Goal: Task Accomplishment & Management: Manage account settings

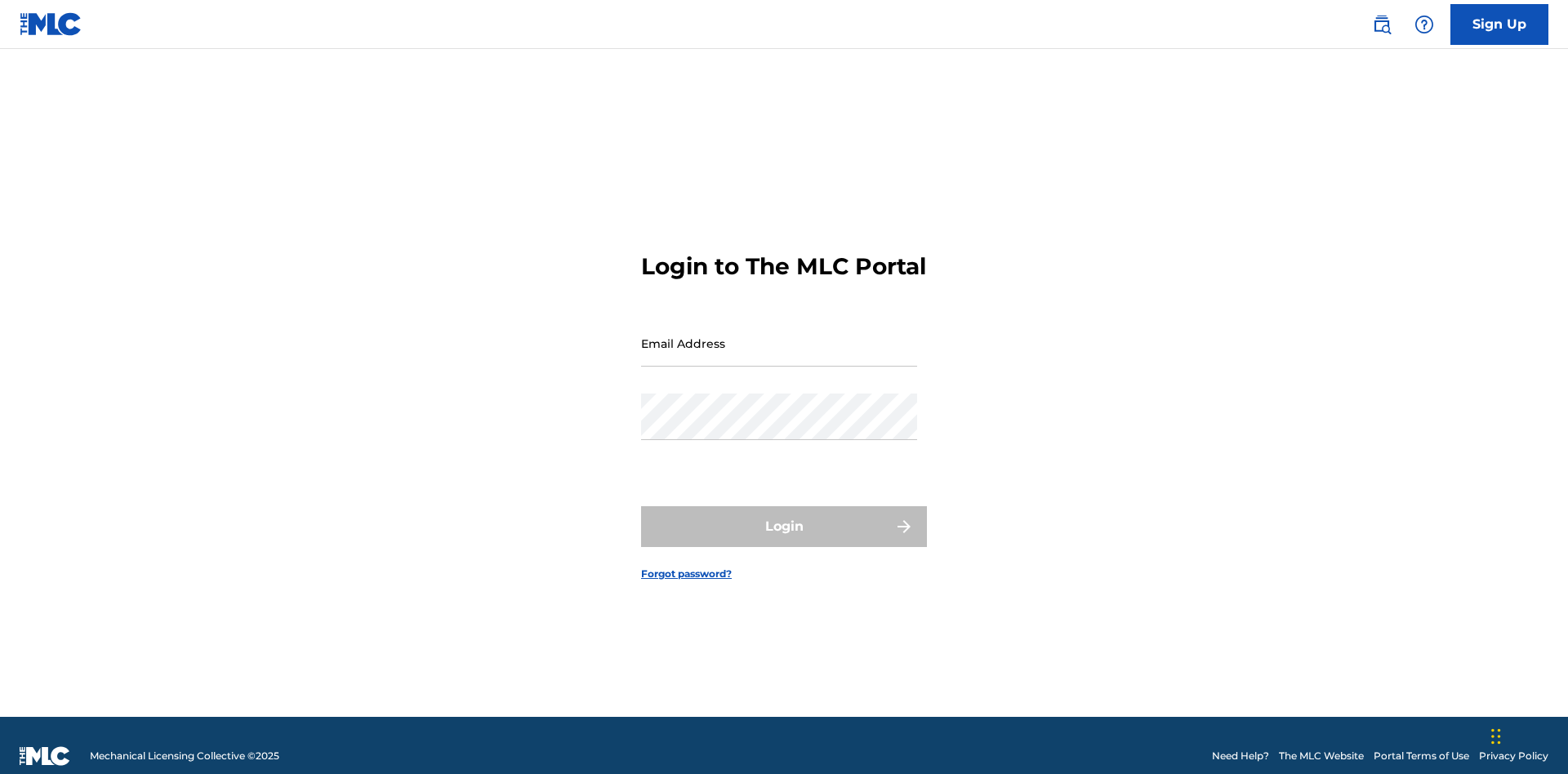
scroll to position [21, 0]
click at [779, 336] on input "Email Address" at bounding box center [778, 343] width 276 height 46
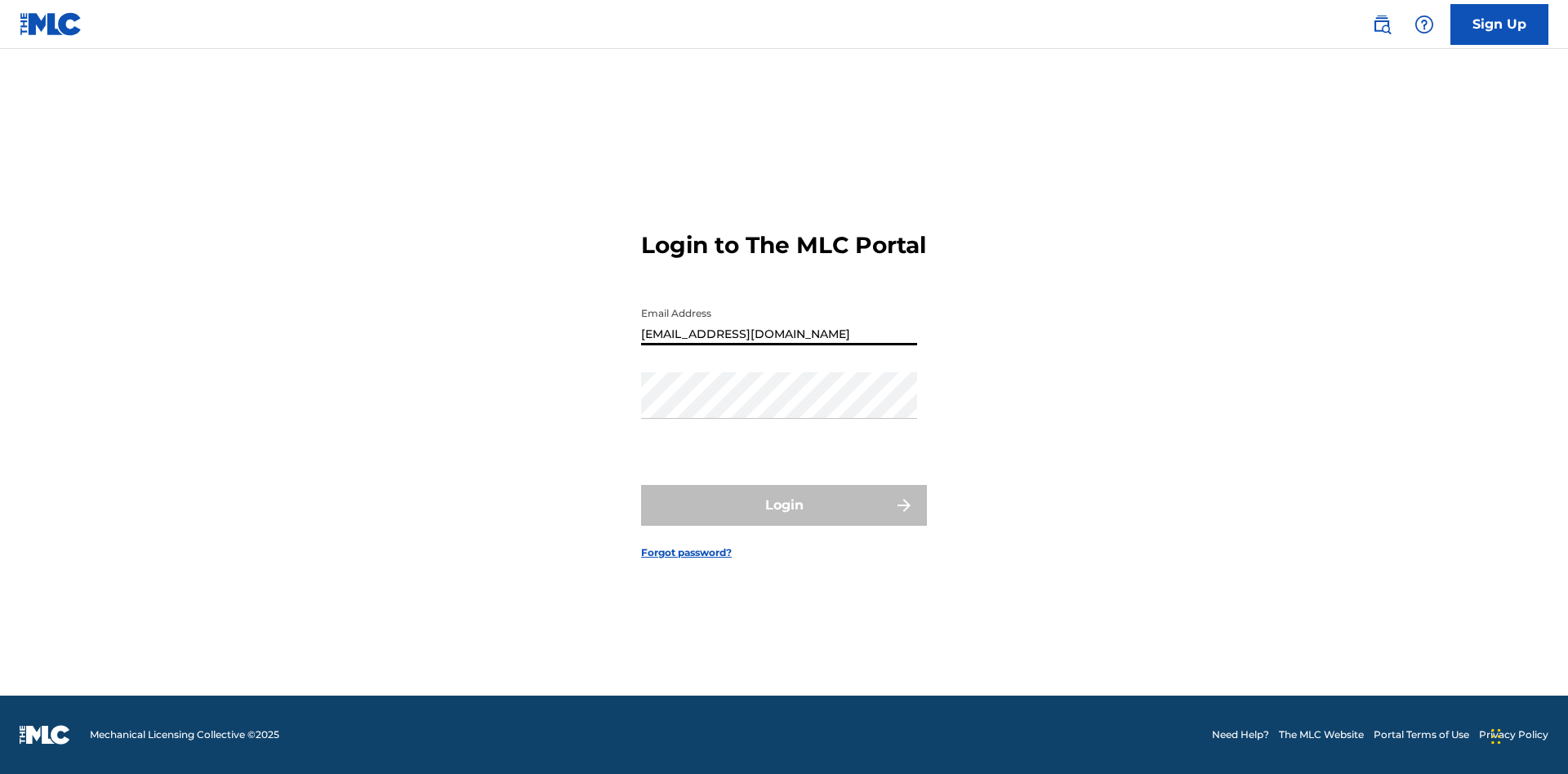
type input "Duke.McTesterson@gmail.com"
click at [784, 519] on button "Login" at bounding box center [783, 505] width 286 height 40
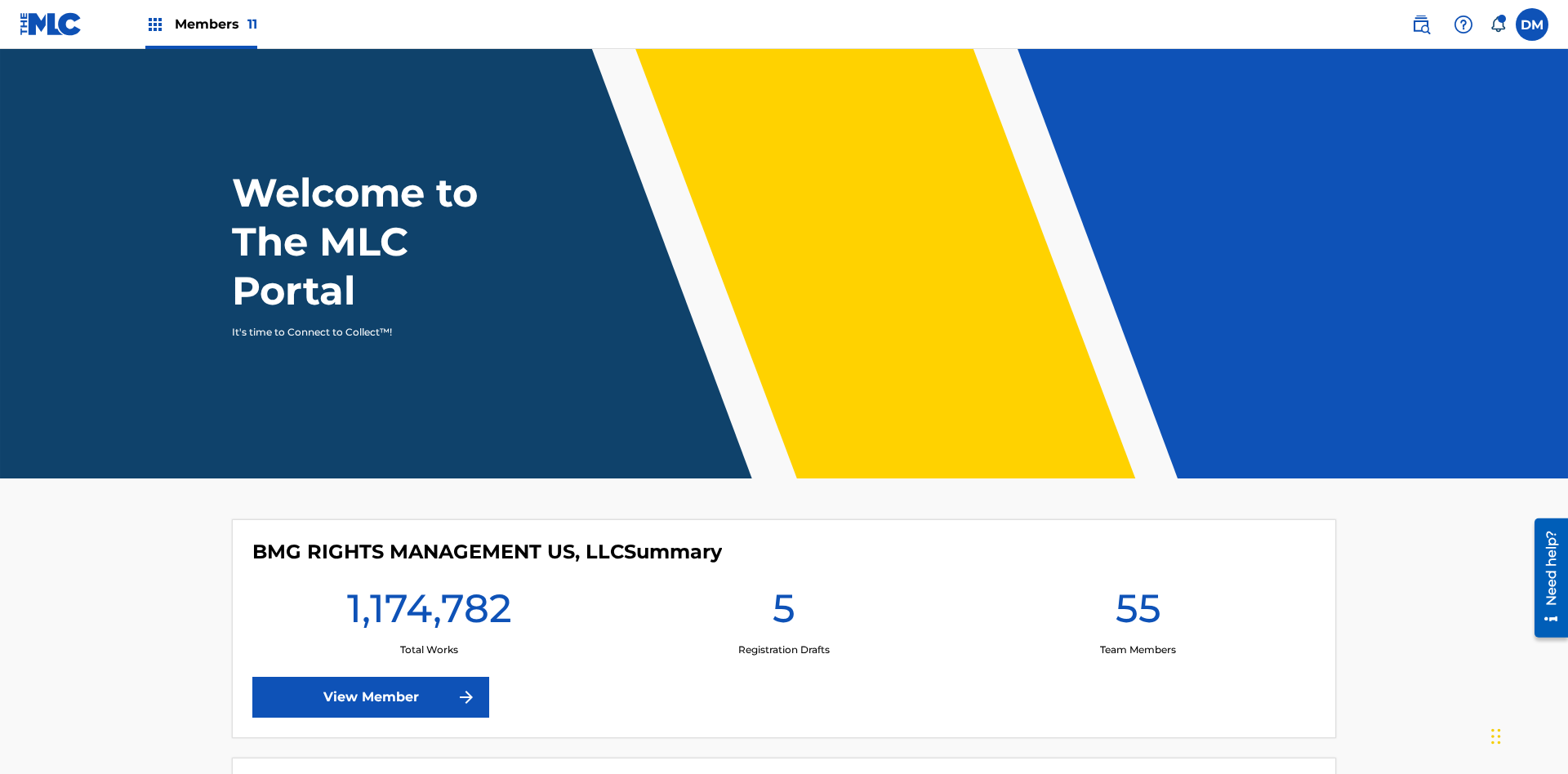
click at [201, 24] on span "Members 11" at bounding box center [216, 24] width 83 height 19
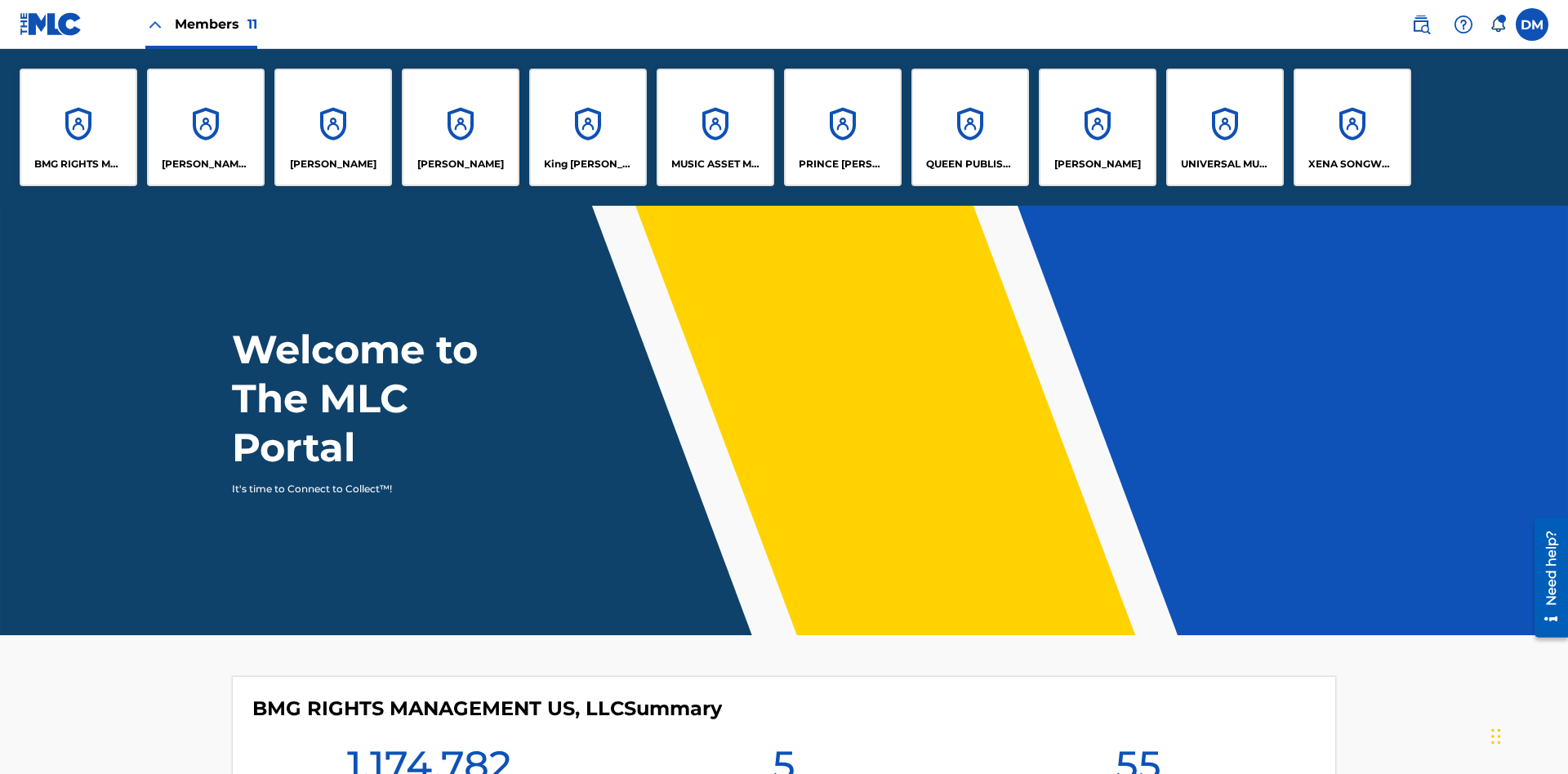
click at [842, 164] on p "PRINCE [PERSON_NAME]" at bounding box center [843, 164] width 89 height 14
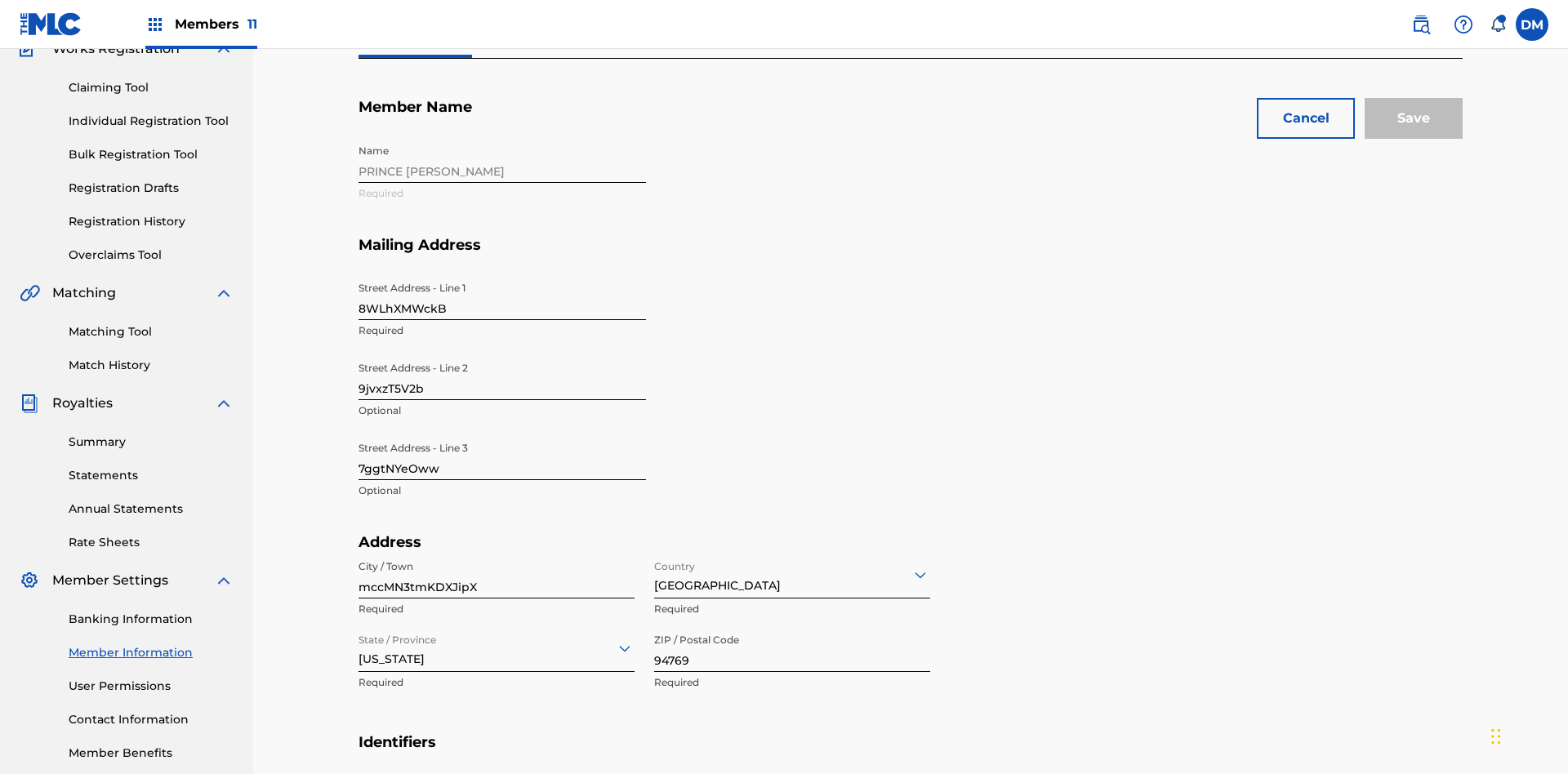
scroll to position [153, 0]
click at [502, 274] on input "8WLhXMWckB" at bounding box center [502, 297] width 287 height 46
type input "KZaP6aya0r"
click at [502, 353] on input "9jvxzT5V2b" at bounding box center [502, 376] width 287 height 46
type input "SPyM8Jn6hL"
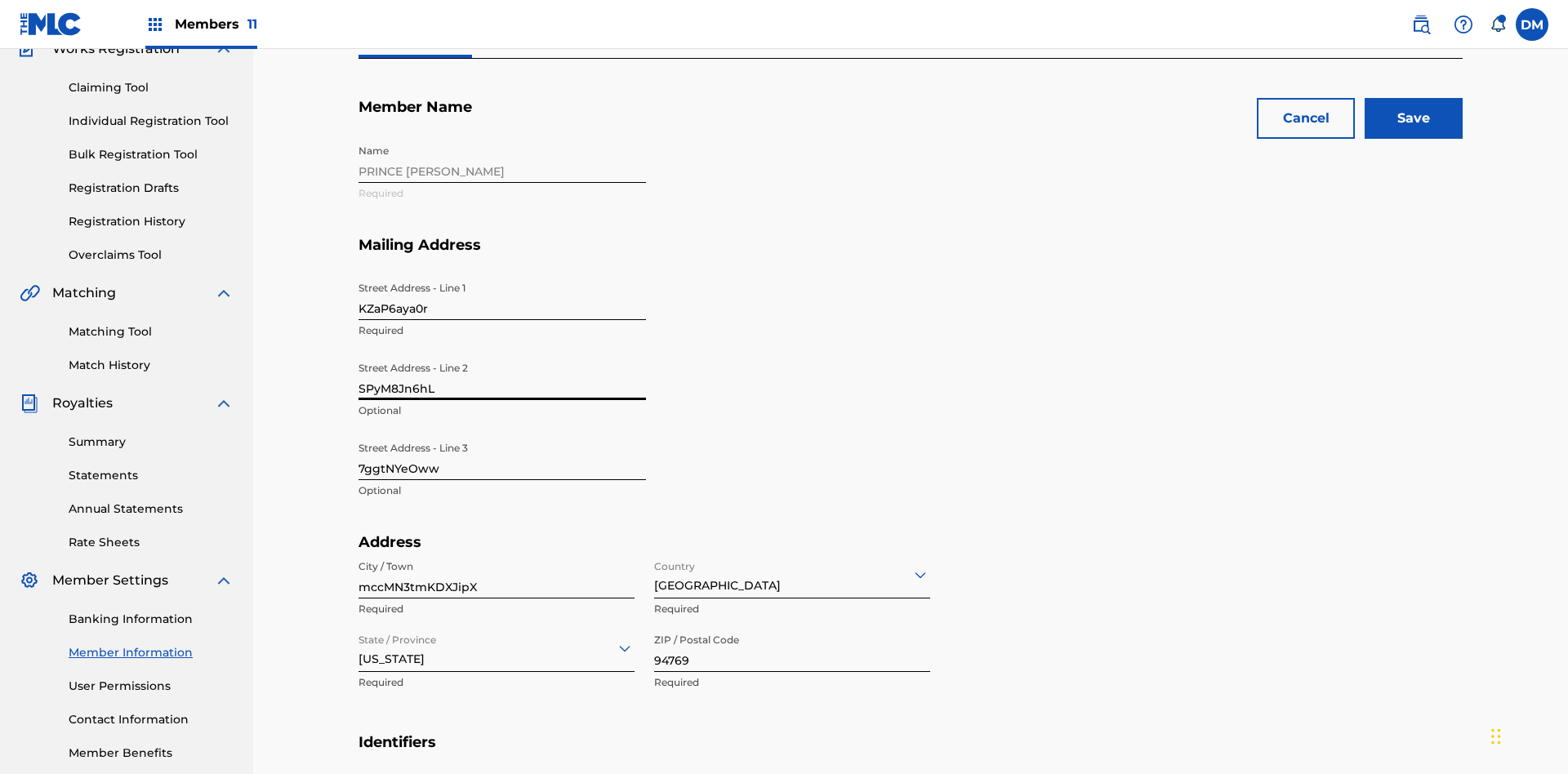
click at [502, 433] on input "7ggtNYeOww" at bounding box center [502, 456] width 287 height 46
type input "BqLthT0Ot6"
click at [497, 552] on input "mccMN3tmKDXJipX" at bounding box center [496, 575] width 276 height 46
type input "RwaMQl7dofGjDUi"
click at [655, 566] on input "Country" at bounding box center [656, 574] width 3 height 17
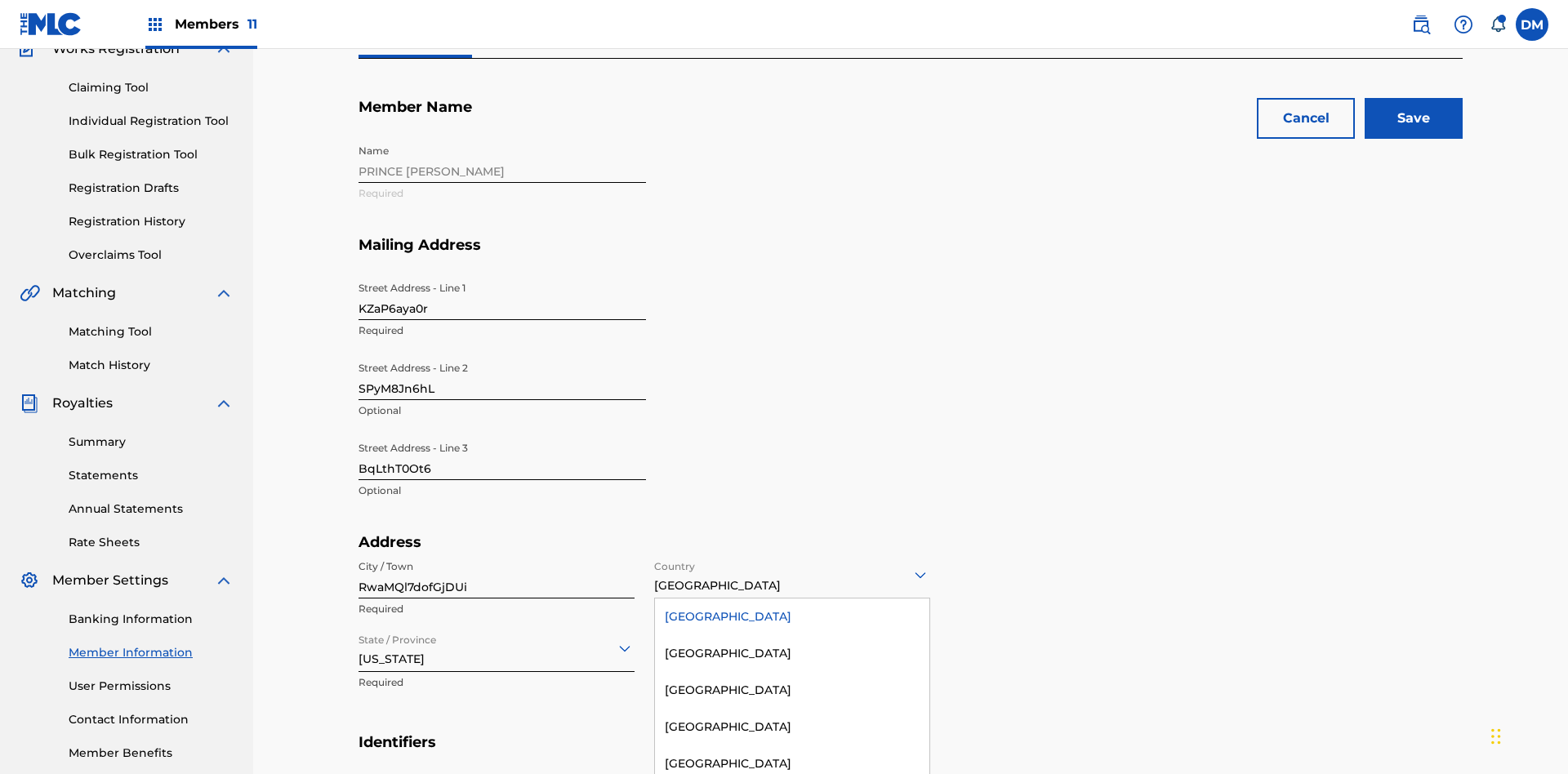
click at [792, 599] on div "[GEOGRAPHIC_DATA]" at bounding box center [792, 617] width 274 height 37
click at [359, 640] on input "State / Province" at bounding box center [360, 648] width 3 height 17
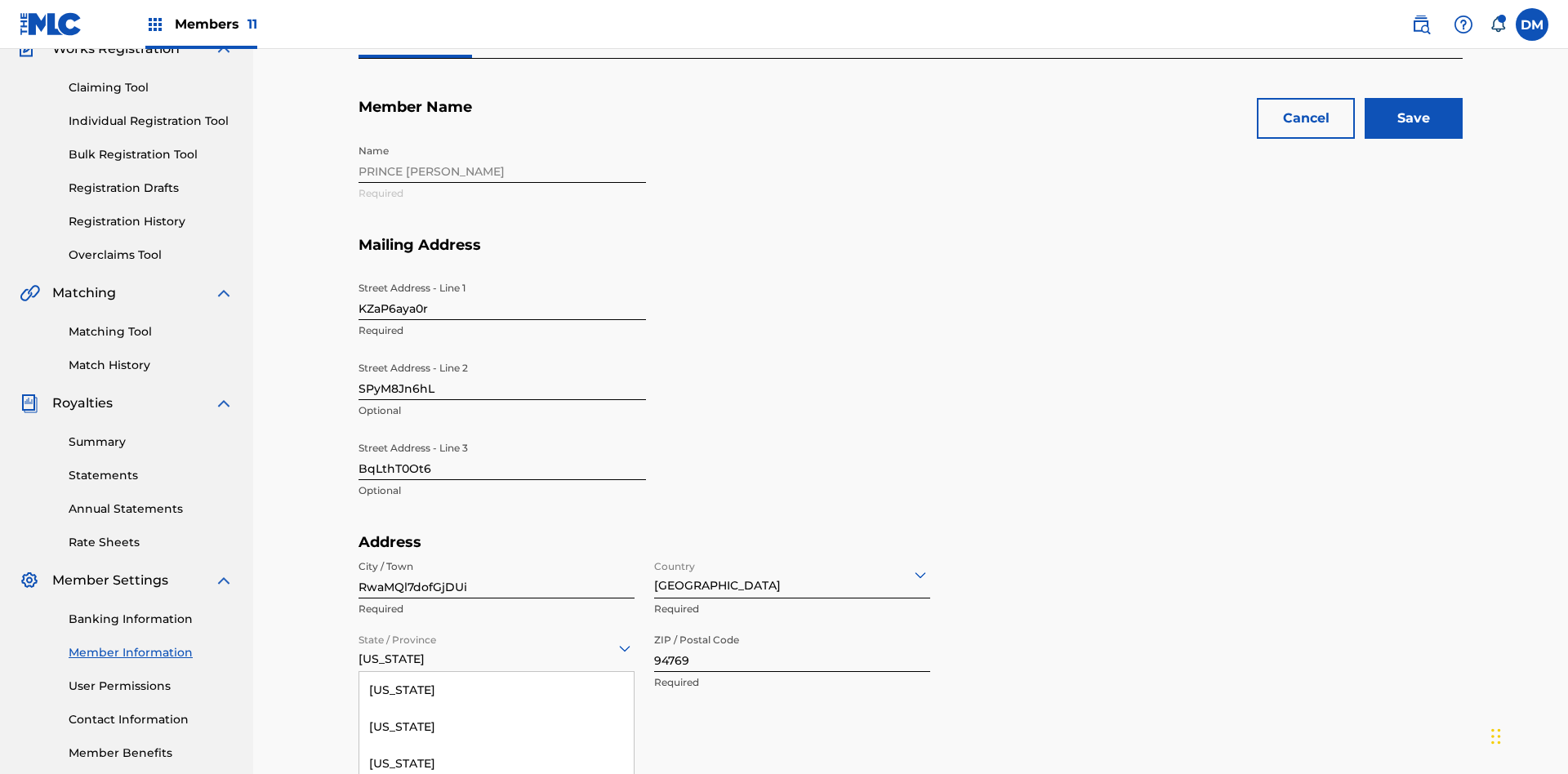
click at [792, 626] on input "94769" at bounding box center [792, 648] width 276 height 46
type input "65941"
type input "5819610324328771"
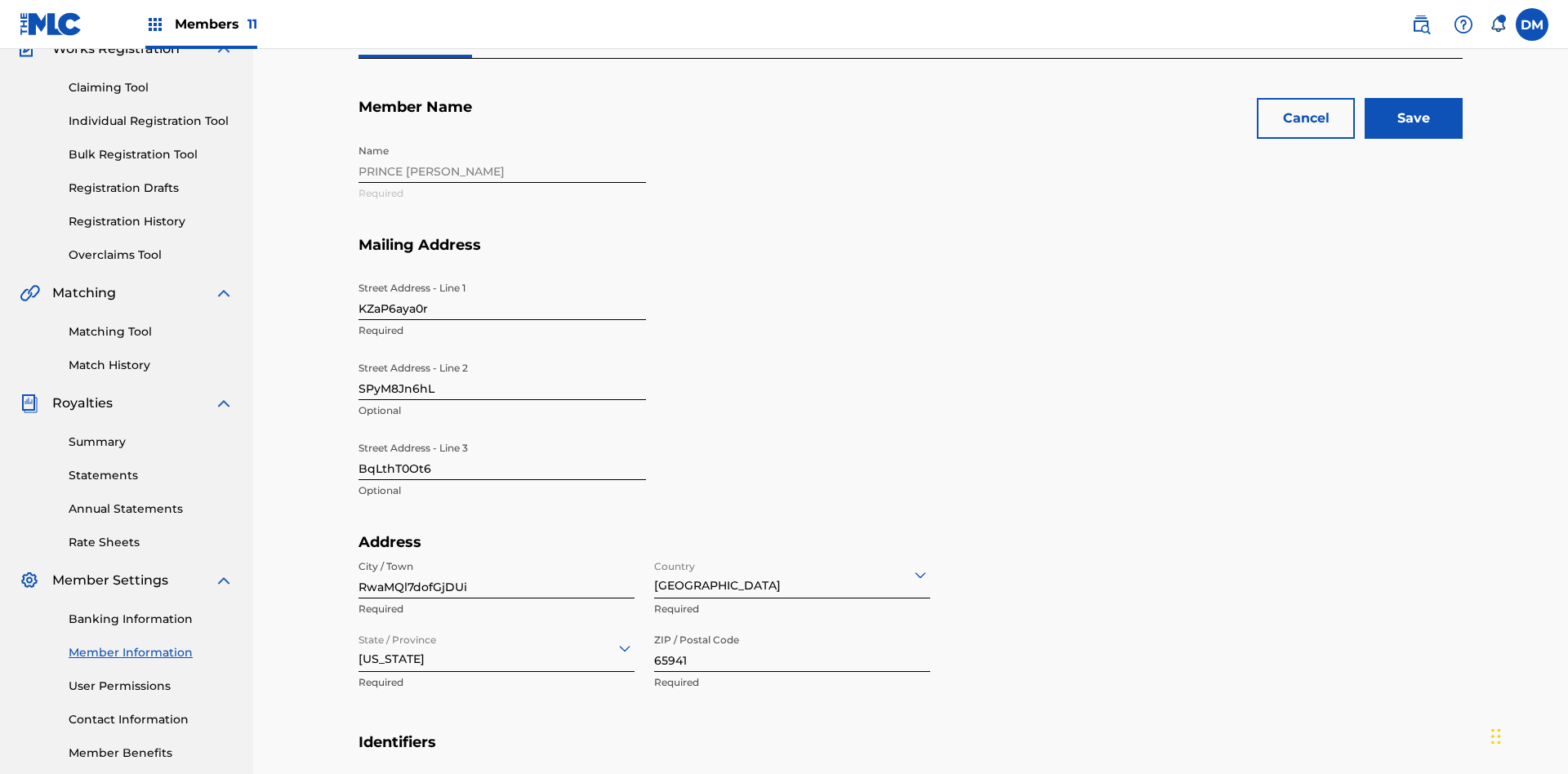
type input "370"
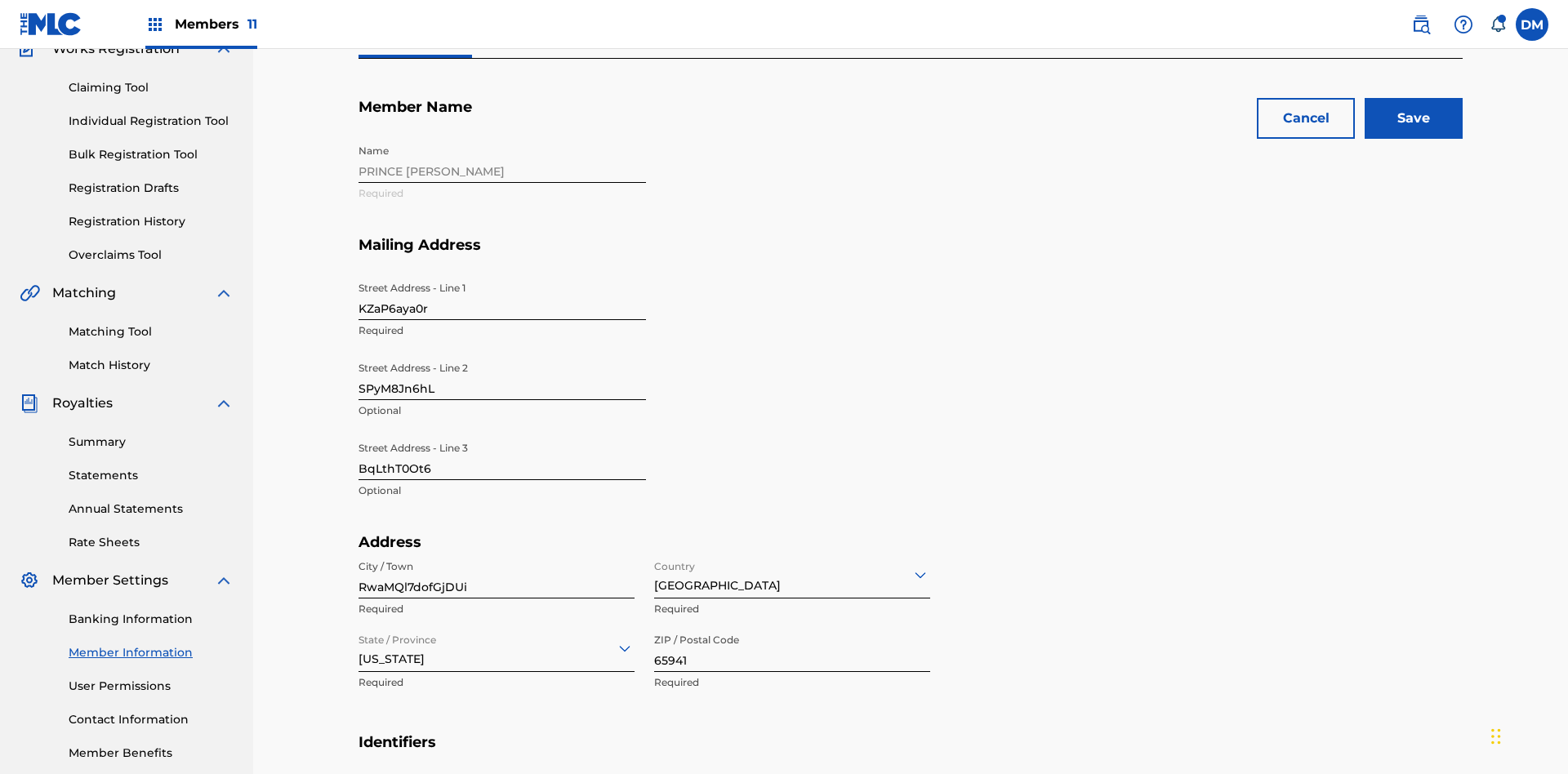
type input "3268554"
type input "[EMAIL_ADDRESS][DOMAIN_NAME]"
click at [1414, 118] on input "Save" at bounding box center [1414, 118] width 98 height 40
